Goal: Transaction & Acquisition: Purchase product/service

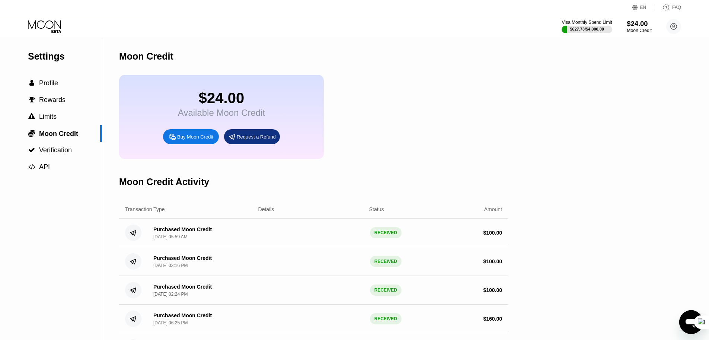
click at [635, 25] on div "$24.00" at bounding box center [639, 24] width 25 height 8
click at [639, 25] on div "$24.00" at bounding box center [639, 24] width 25 height 8
click at [185, 135] on div "Buy Moon Credit" at bounding box center [195, 137] width 36 height 6
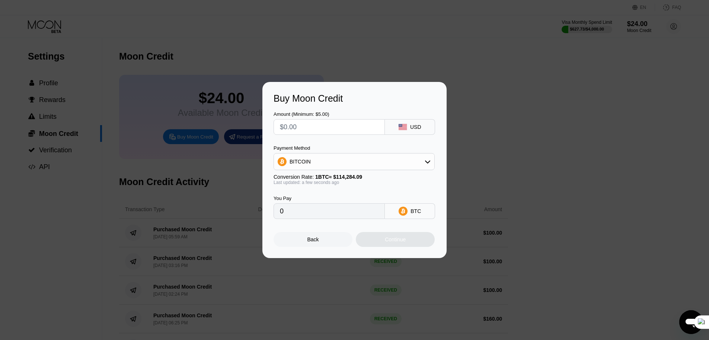
click at [307, 124] on input "text" at bounding box center [329, 127] width 99 height 15
click at [394, 124] on div "USD" at bounding box center [410, 127] width 50 height 16
click at [353, 126] on input "text" at bounding box center [329, 127] width 99 height 15
type input "$1"
type input "0.00000876"
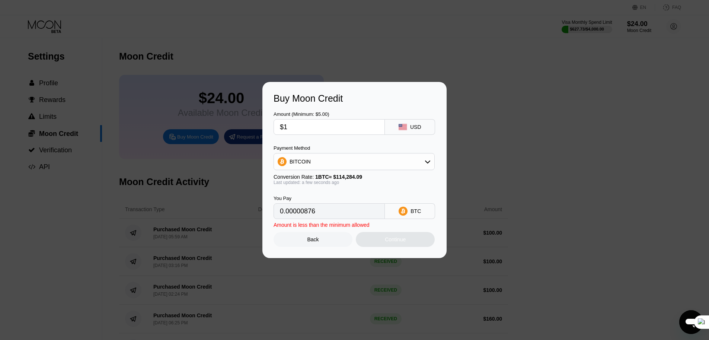
type input "$10"
type input "0.00008751"
type input "$101"
type input "0.00088377"
type input "$10"
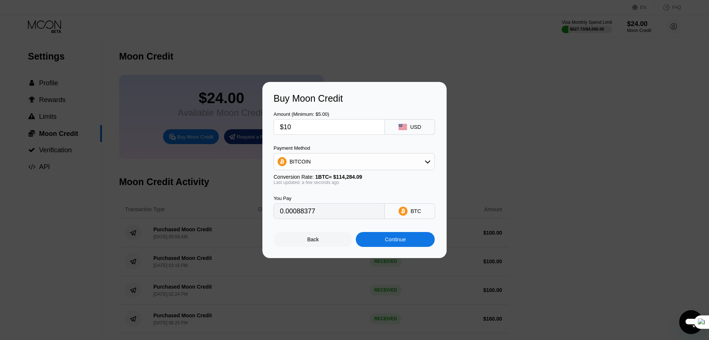
type input "0.00008751"
type input "$100"
type input "0.00087502"
type input "$100"
click at [343, 163] on div "BITCOIN" at bounding box center [354, 161] width 160 height 15
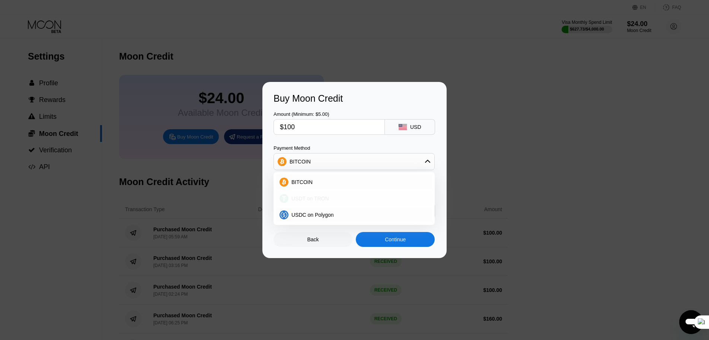
click at [315, 203] on div "USDT on TRON" at bounding box center [354, 198] width 157 height 15
type input "101.01"
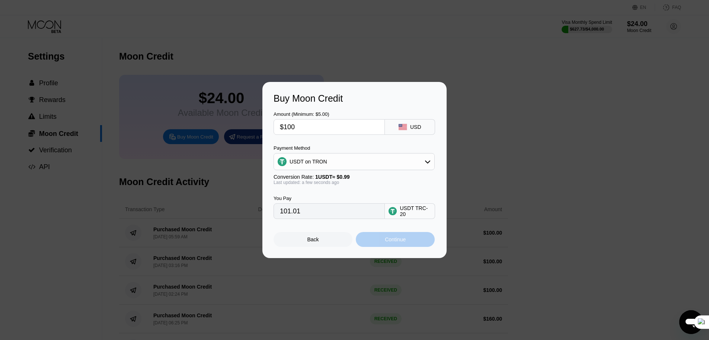
click at [399, 242] on div "Continue" at bounding box center [395, 239] width 21 height 6
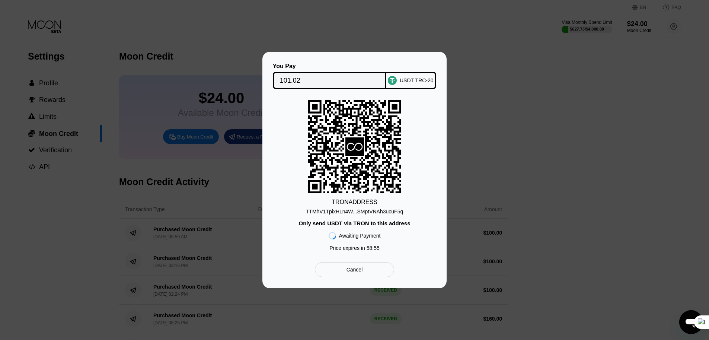
click at [384, 214] on div "TTMhV1TpixHLn4W...SMptVNAh3ucuF5q" at bounding box center [354, 212] width 97 height 6
